Goal: Task Accomplishment & Management: Use online tool/utility

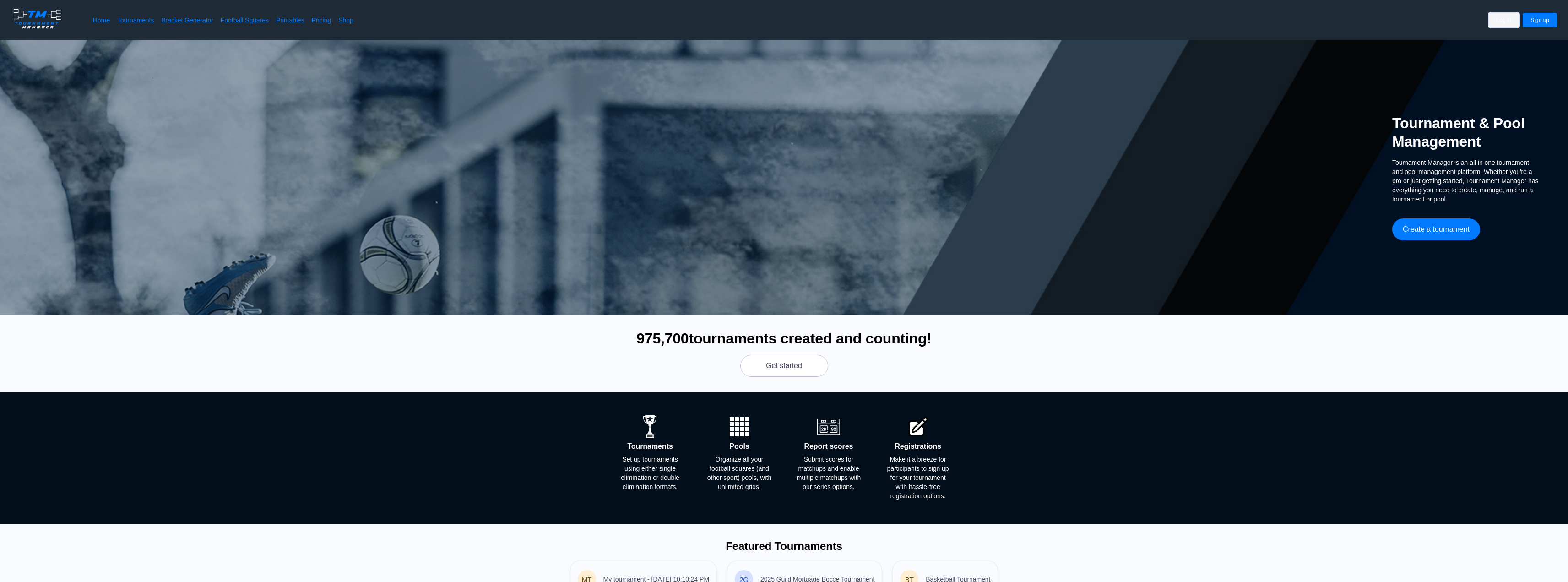
click at [1500, 23] on button "Log in" at bounding box center [1503, 20] width 31 height 15
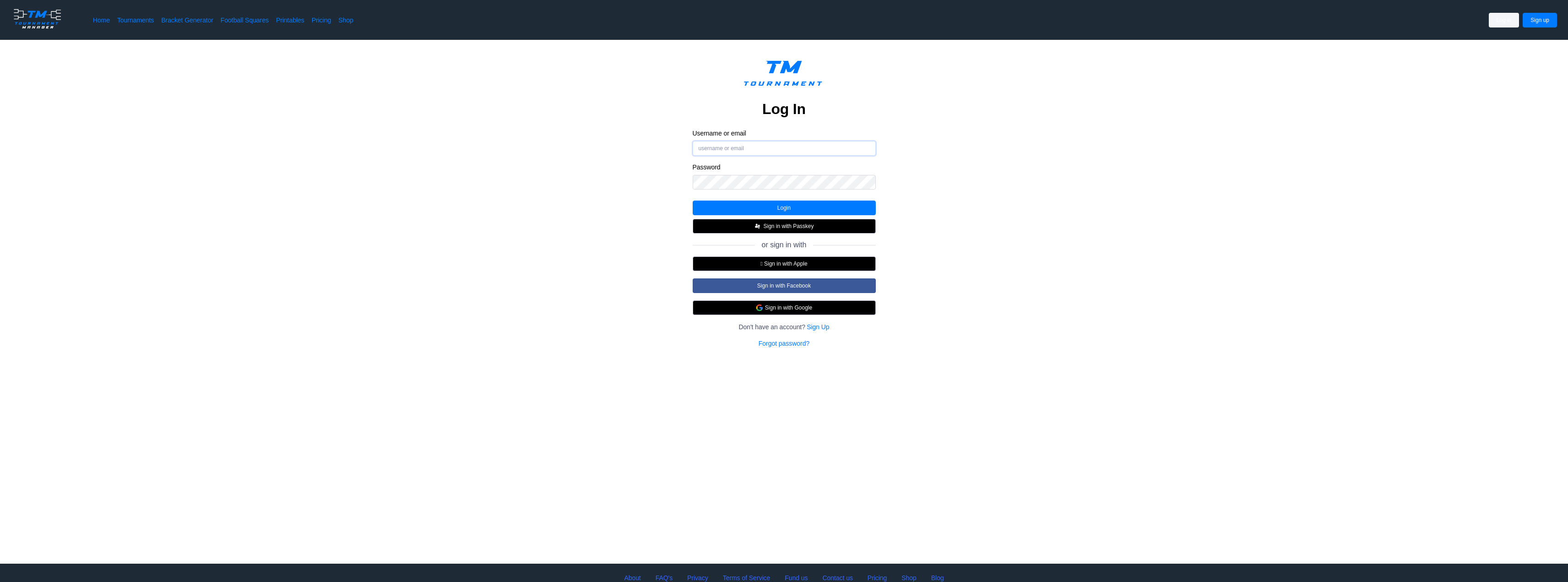
type input "[EMAIL_ADDRESS][DOMAIN_NAME]"
click at [764, 203] on button "Login" at bounding box center [783, 208] width 183 height 15
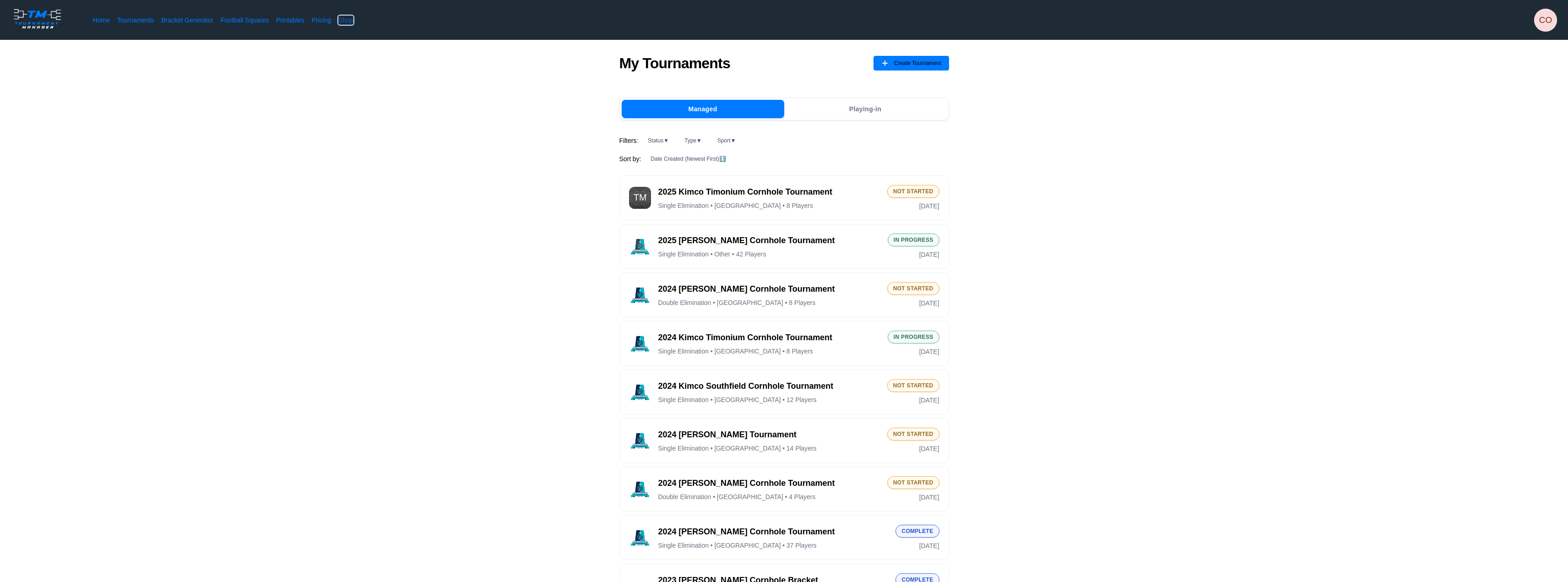
click at [342, 17] on link "Shop" at bounding box center [346, 20] width 15 height 9
click at [106, 22] on link "Home" at bounding box center [101, 20] width 17 height 9
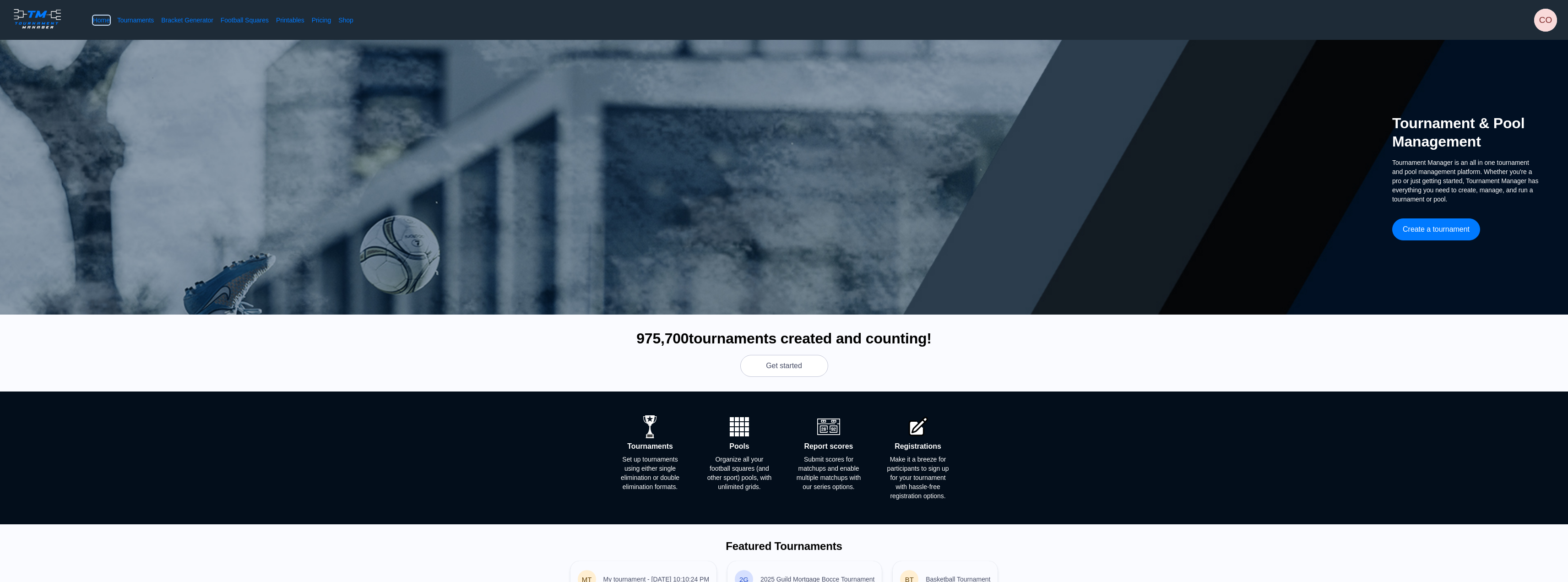
scroll to position [183, 0]
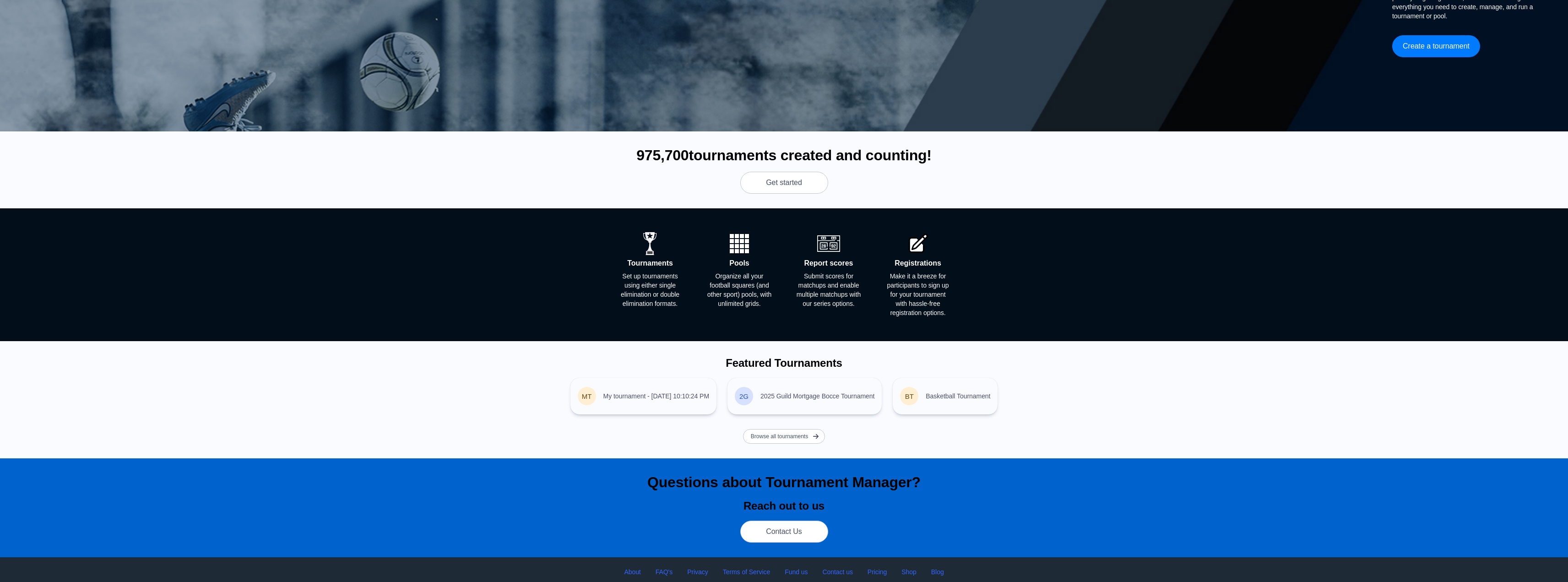
click at [748, 266] on h2 "Pools" at bounding box center [739, 263] width 20 height 9
click at [749, 299] on span "Organize all your football squares (and other sport) pools, with unlimited grid…" at bounding box center [739, 289] width 65 height 36
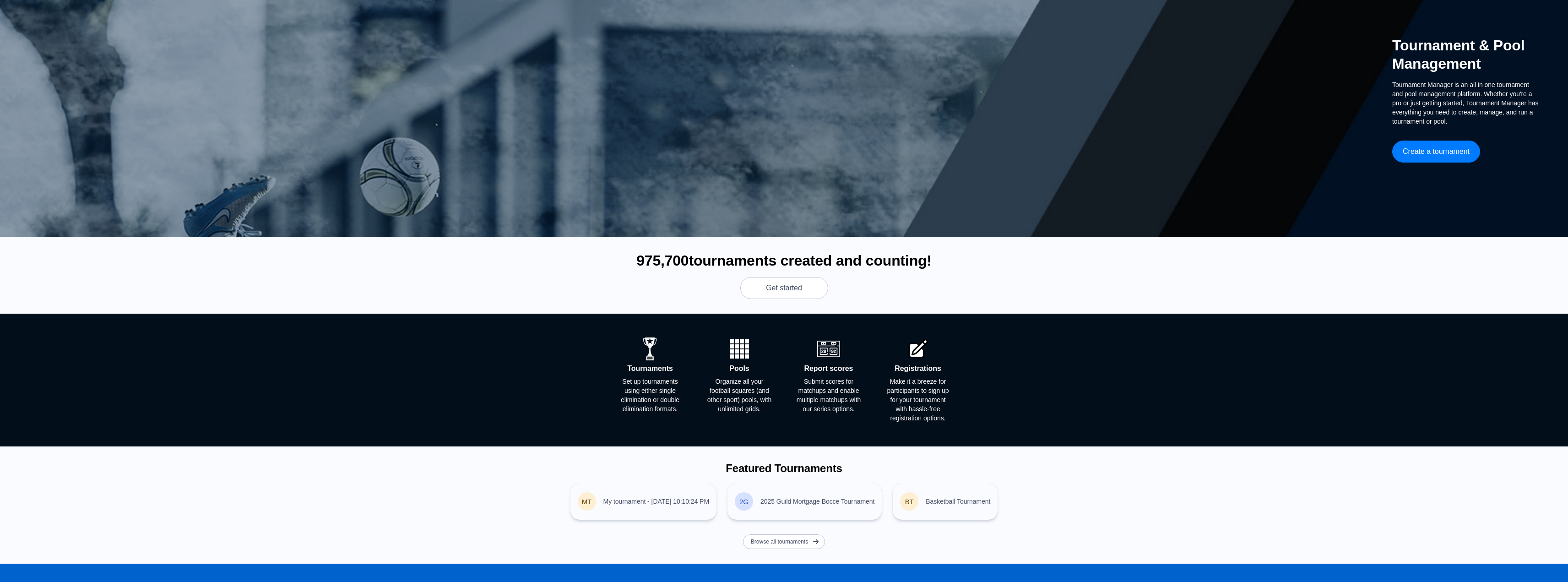
scroll to position [0, 0]
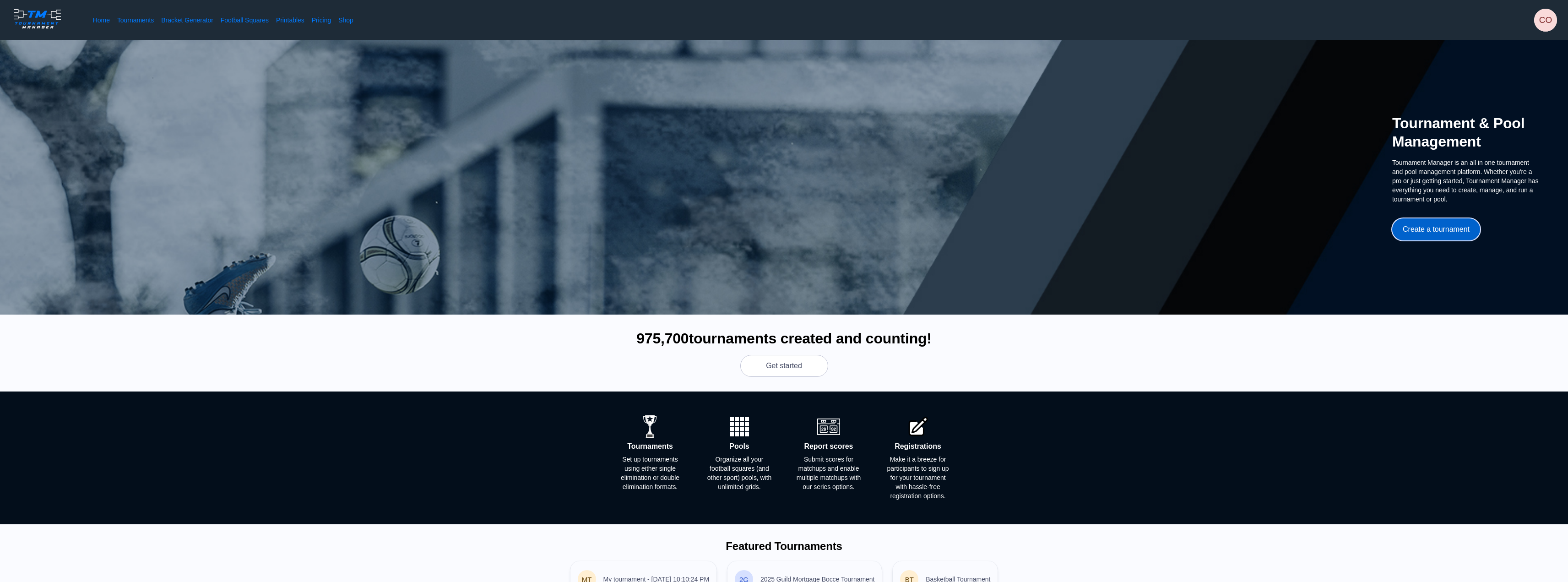
click at [1439, 234] on button "Create a tournament" at bounding box center [1436, 229] width 88 height 22
